Goal: Navigation & Orientation: Find specific page/section

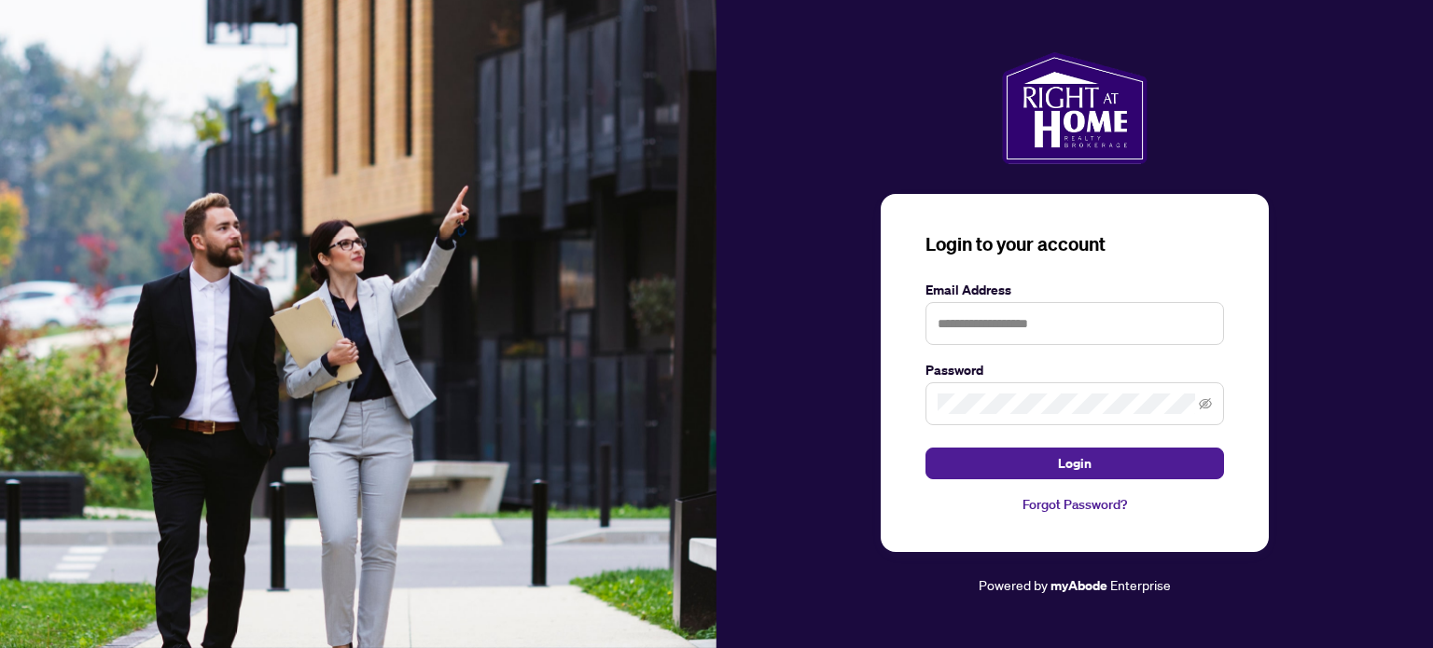
click at [252, 146] on img at bounding box center [358, 324] width 717 height 648
click at [993, 338] on input "text" at bounding box center [1075, 323] width 299 height 43
type input "**********"
click at [1004, 393] on span at bounding box center [1075, 404] width 299 height 43
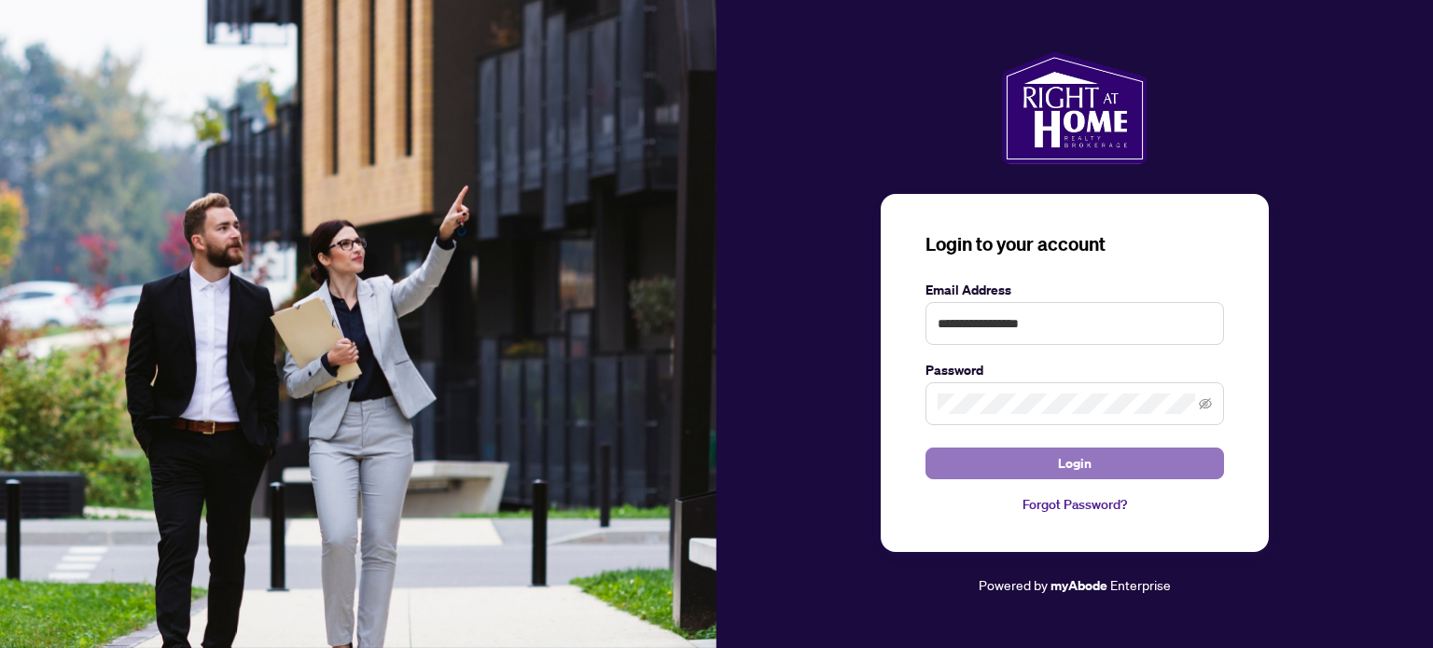
click at [1074, 467] on span "Login" at bounding box center [1075, 464] width 34 height 30
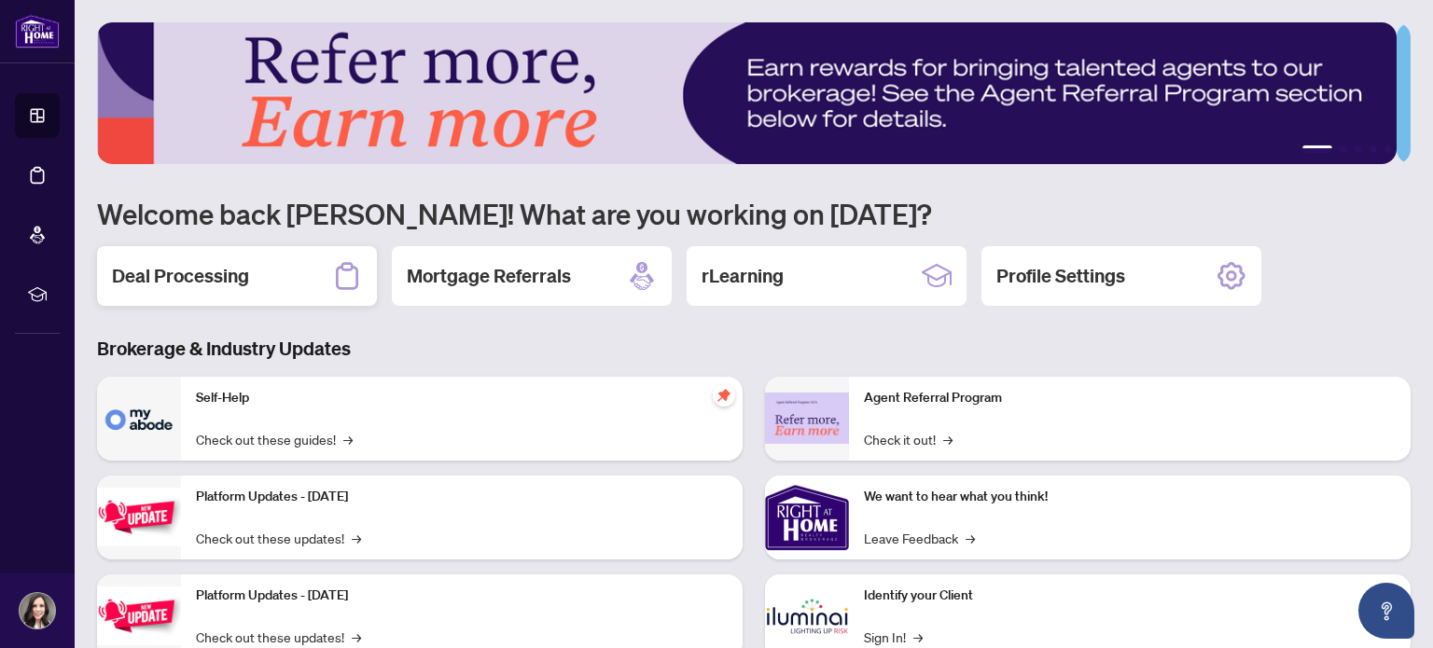
click at [358, 275] on icon at bounding box center [347, 275] width 22 height 27
drag, startPoint x: 0, startPoint y: 0, endPoint x: 1084, endPoint y: 171, distance: 1097.5
click at [1060, 199] on h1 "Welcome back Georgiana! What are you working on today?" at bounding box center [754, 213] width 1314 height 35
click at [1384, 230] on div "1 2 3 4 5 Welcome back Georgiana! What are you working on today? Deal Processin…" at bounding box center [754, 403] width 1314 height 763
